Goal: Task Accomplishment & Management: Complete application form

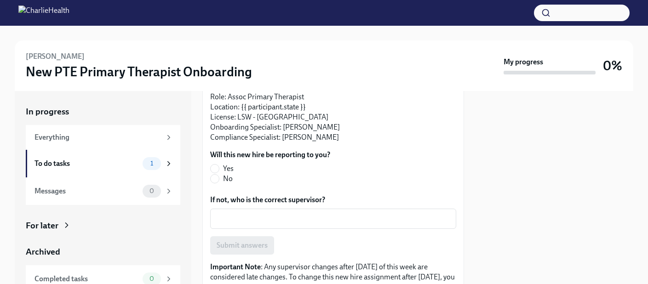
scroll to position [118, 0]
click at [213, 169] on input "Yes" at bounding box center [214, 169] width 8 height 8
radio input "true"
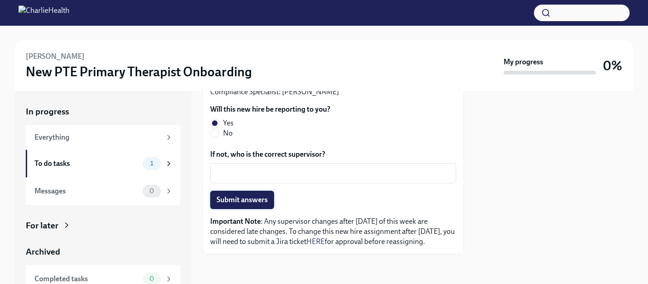
scroll to position [172, 0]
click at [263, 195] on span "Submit answers" at bounding box center [241, 199] width 51 height 9
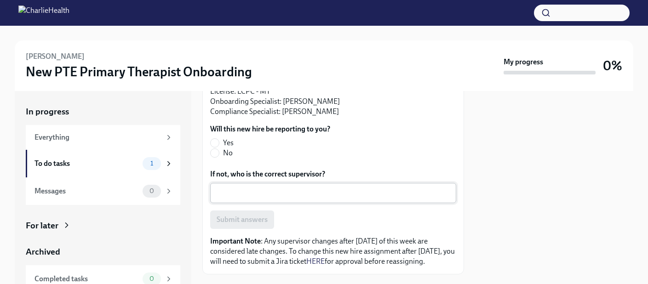
scroll to position [145, 0]
click at [216, 143] on input "Yes" at bounding box center [214, 142] width 8 height 8
radio input "true"
click at [253, 225] on button "Submit answers" at bounding box center [242, 219] width 64 height 18
